Goal: Task Accomplishment & Management: Manage account settings

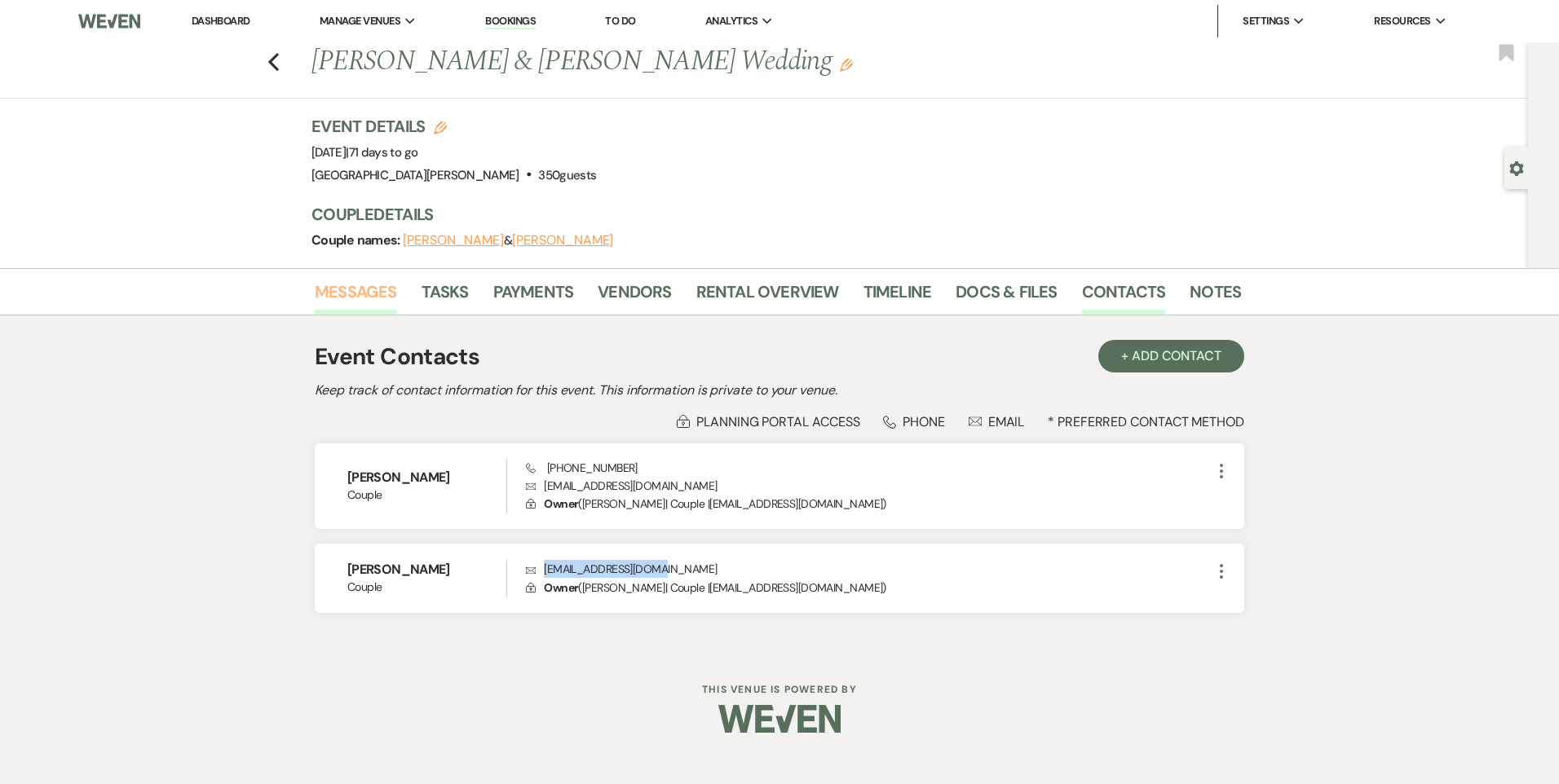
click at [375, 288] on link "Messages" at bounding box center [355, 296] width 82 height 36
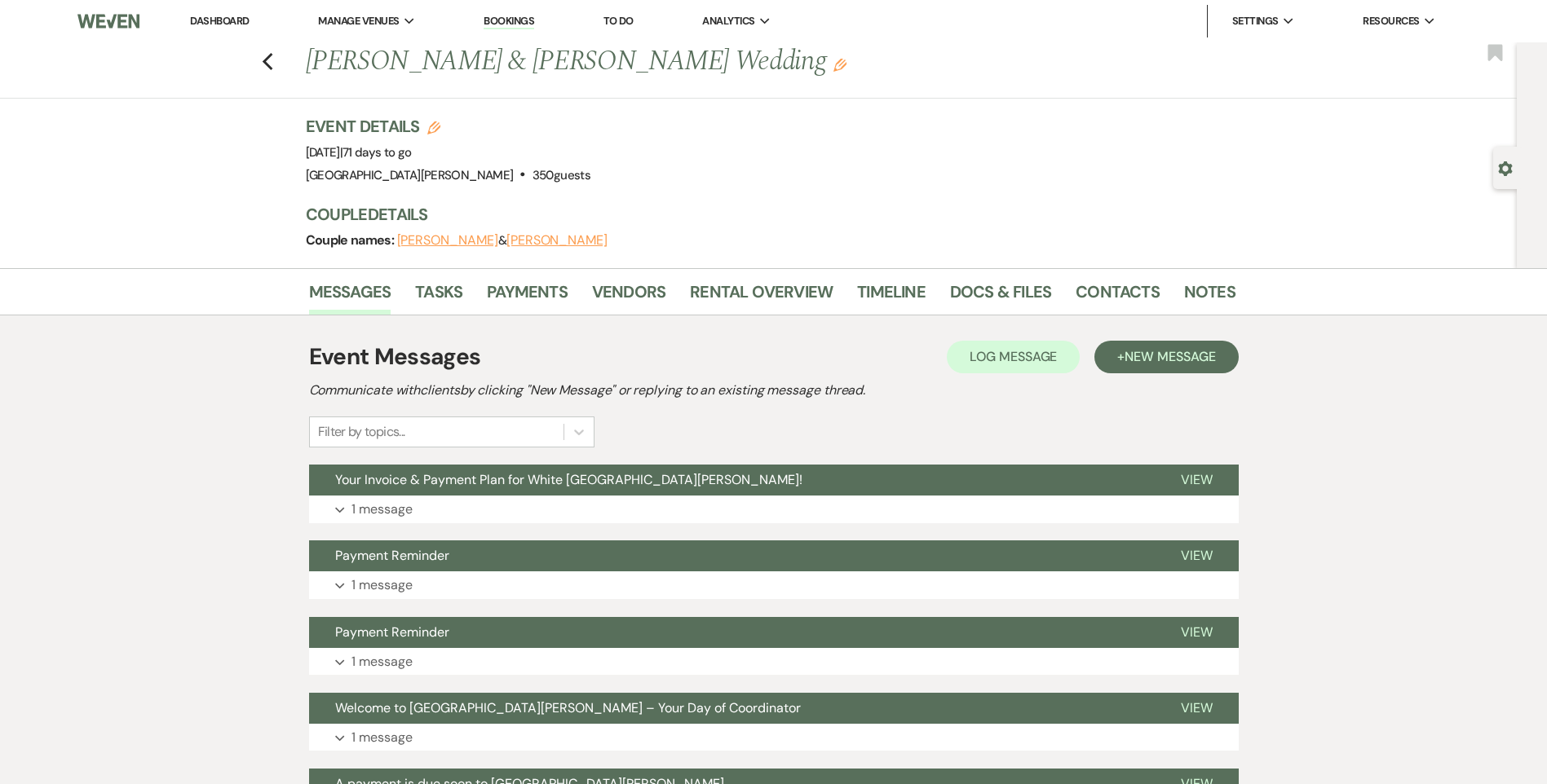
click at [241, 20] on link "Dashboard" at bounding box center [219, 21] width 59 height 14
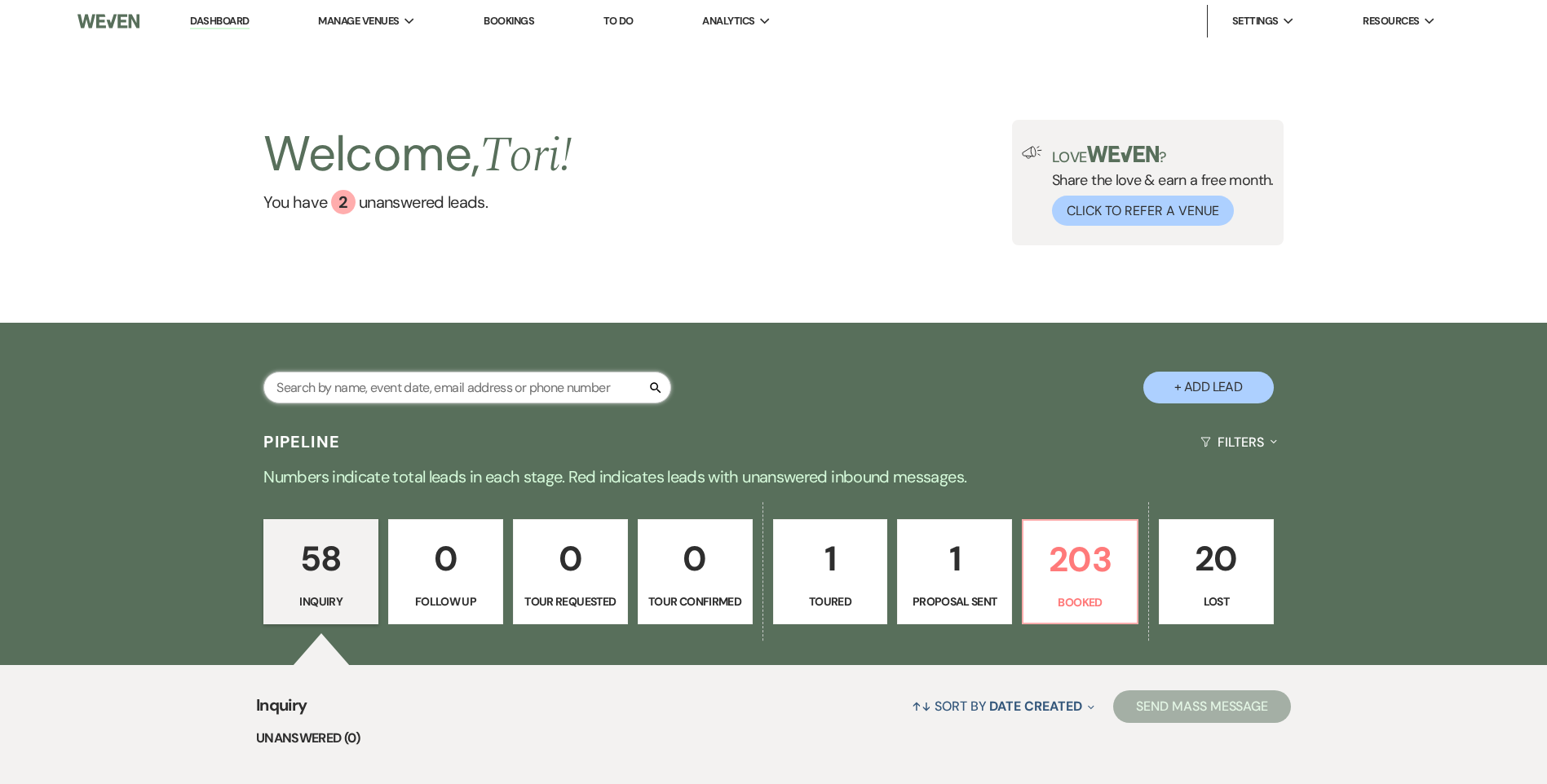
click at [394, 387] on input "text" at bounding box center [467, 387] width 407 height 31
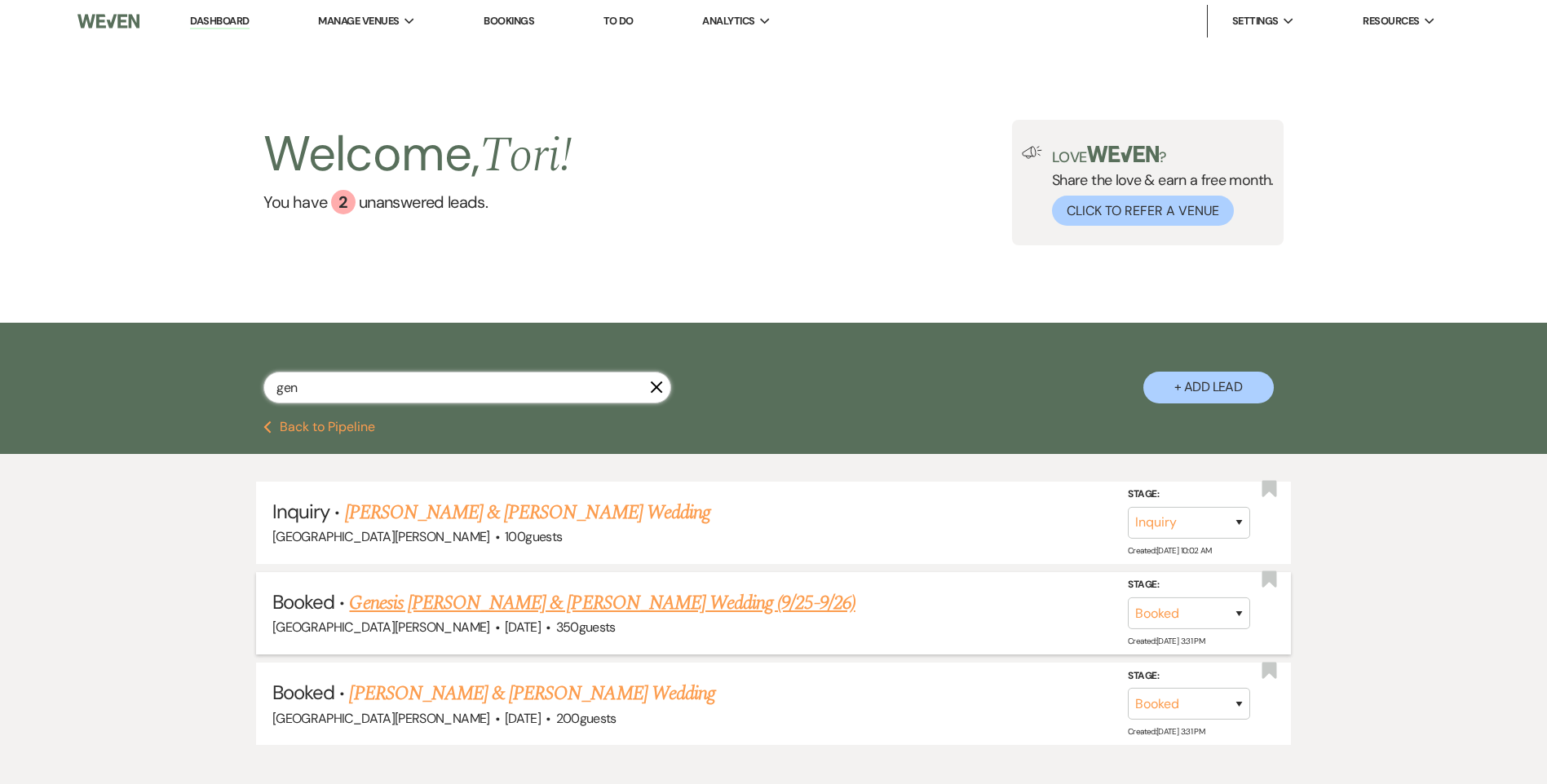
type input "gen"
click at [467, 595] on link "Genesis [PERSON_NAME] & [PERSON_NAME] Wedding (9/25-9/26)" at bounding box center [601, 603] width 505 height 29
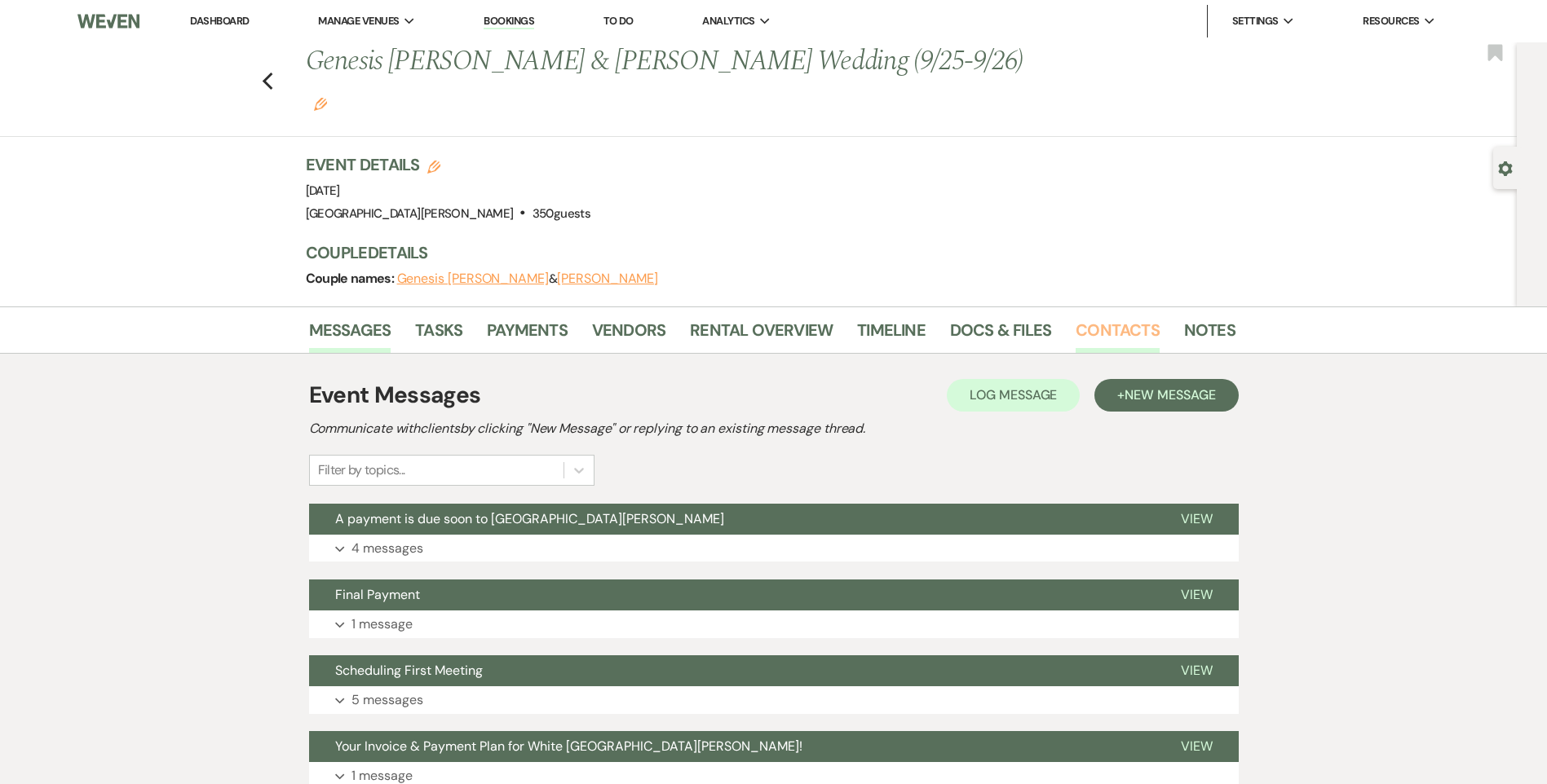
click at [1091, 317] on link "Contacts" at bounding box center [1117, 334] width 84 height 36
